Goal: Navigation & Orientation: Find specific page/section

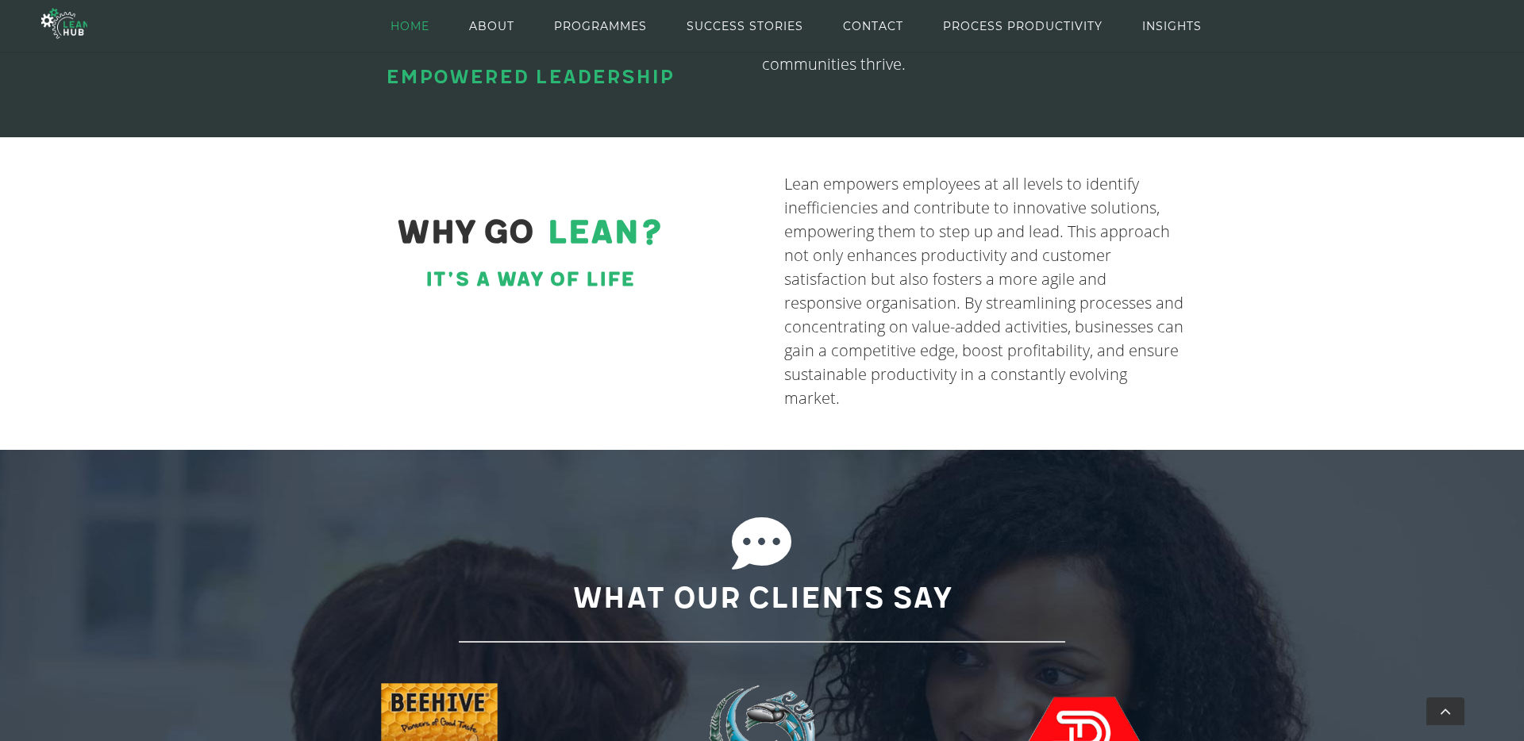
scroll to position [736, 0]
click at [771, 23] on span "SUCCESS STORIES" at bounding box center [744, 25] width 117 height 71
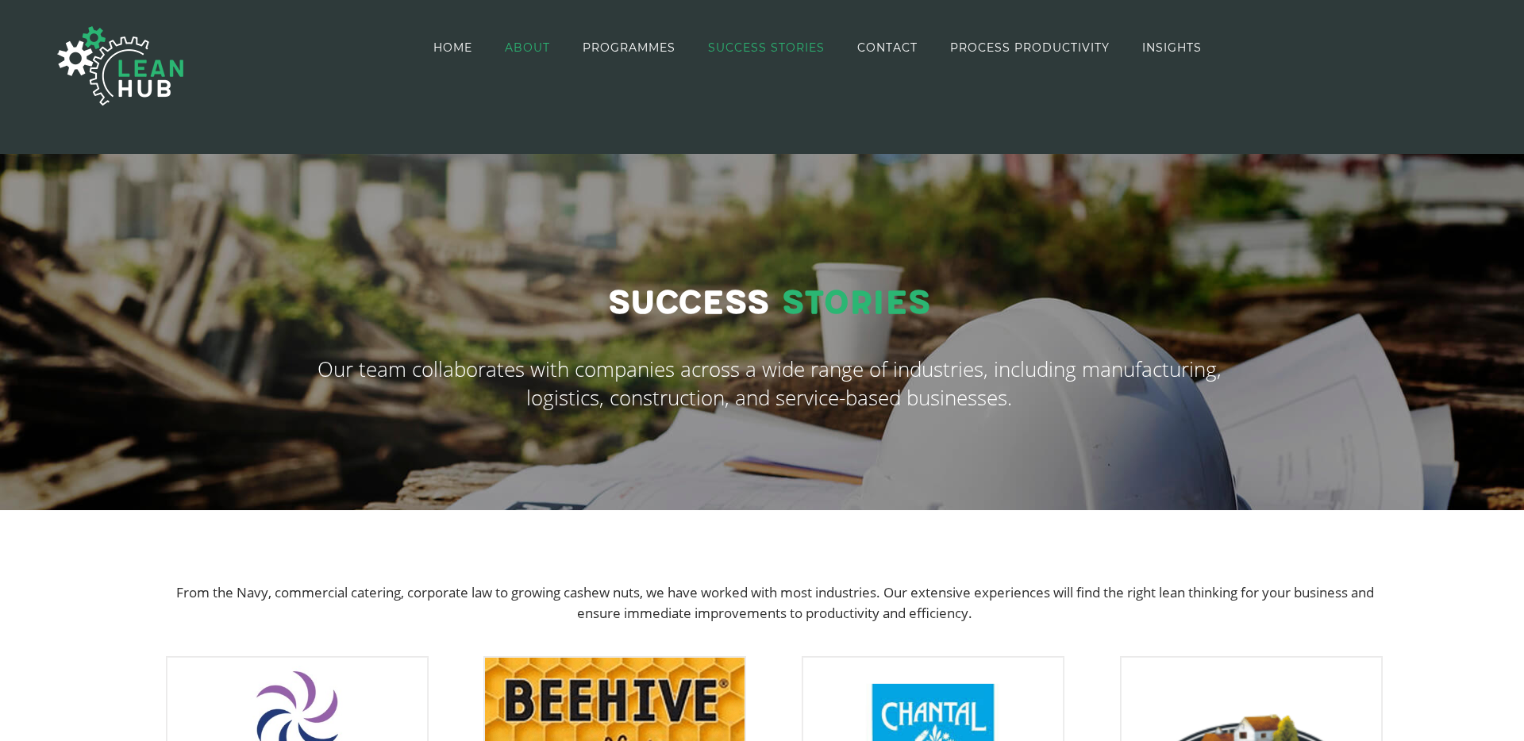
click at [536, 51] on span "ABOUT" at bounding box center [527, 47] width 45 height 11
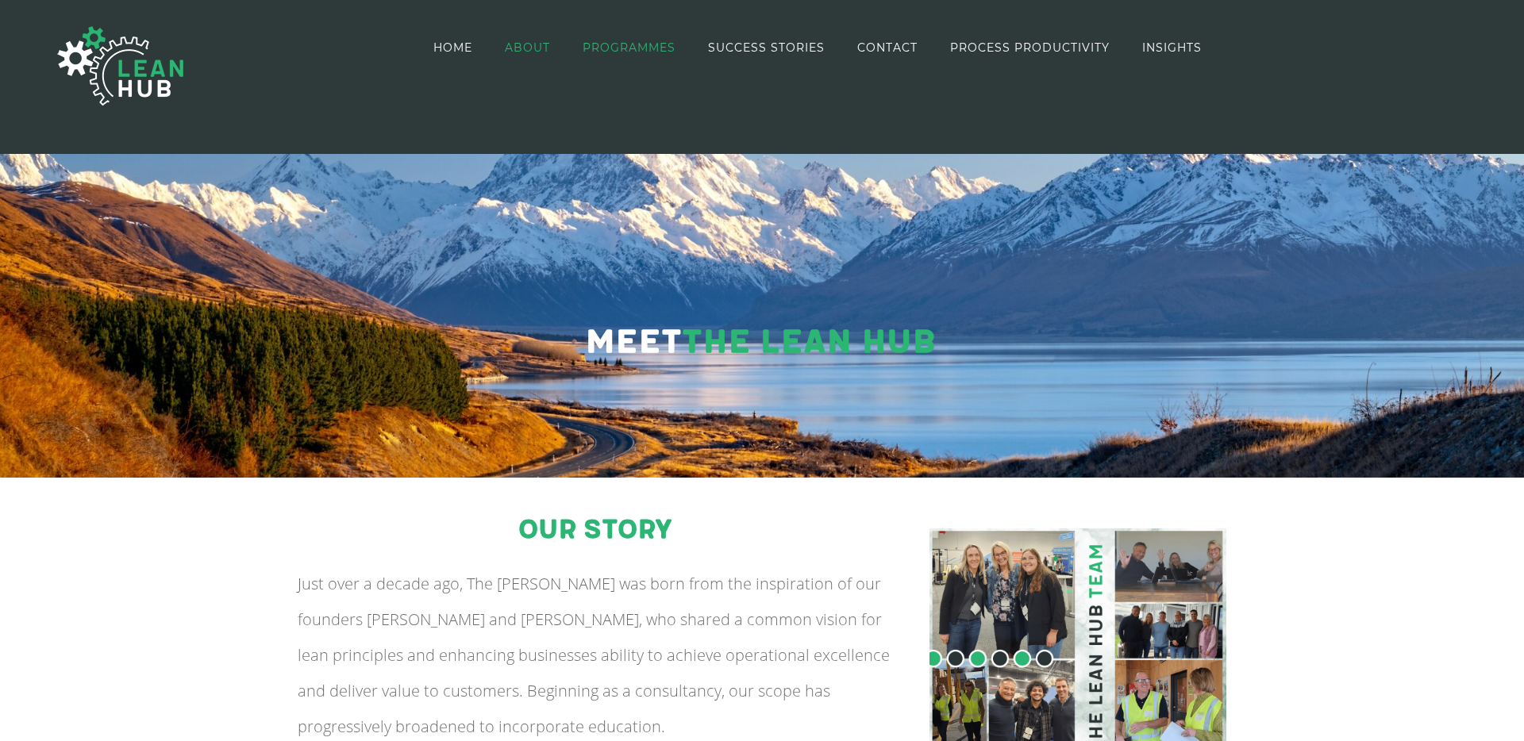
click at [632, 44] on span "PROGRAMMES" at bounding box center [628, 47] width 93 height 11
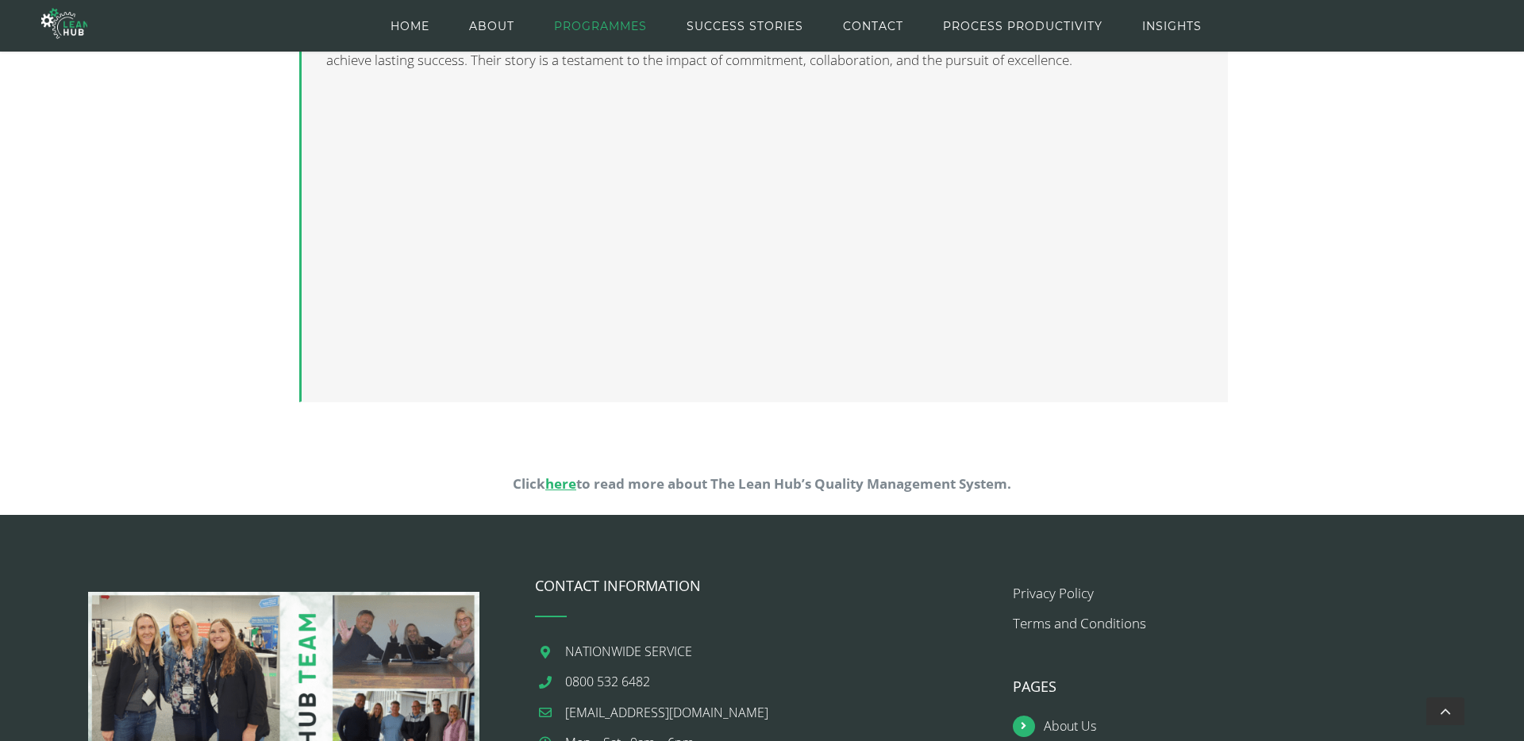
scroll to position [1324, 0]
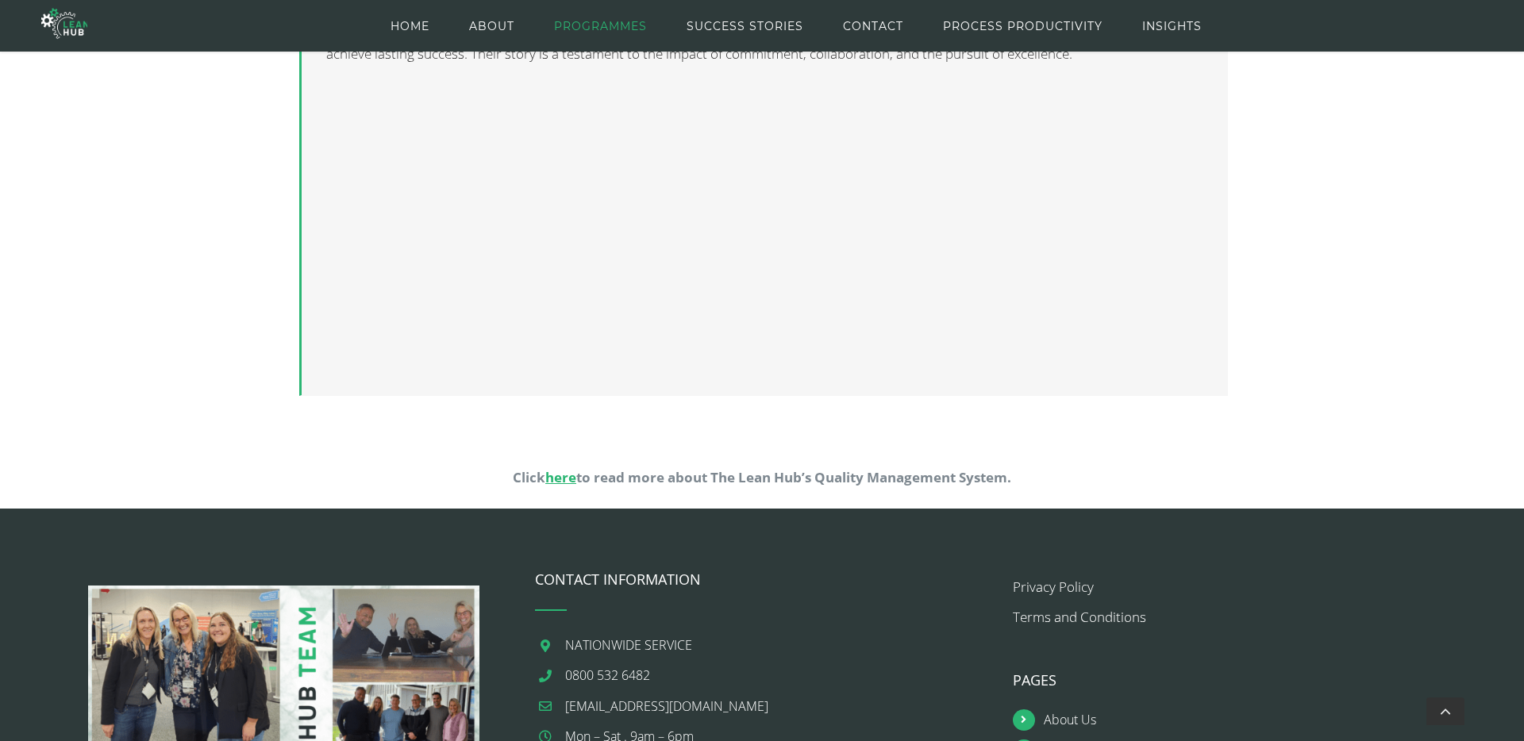
click at [556, 479] on span "here" at bounding box center [560, 477] width 31 height 18
